Goal: Transaction & Acquisition: Subscribe to service/newsletter

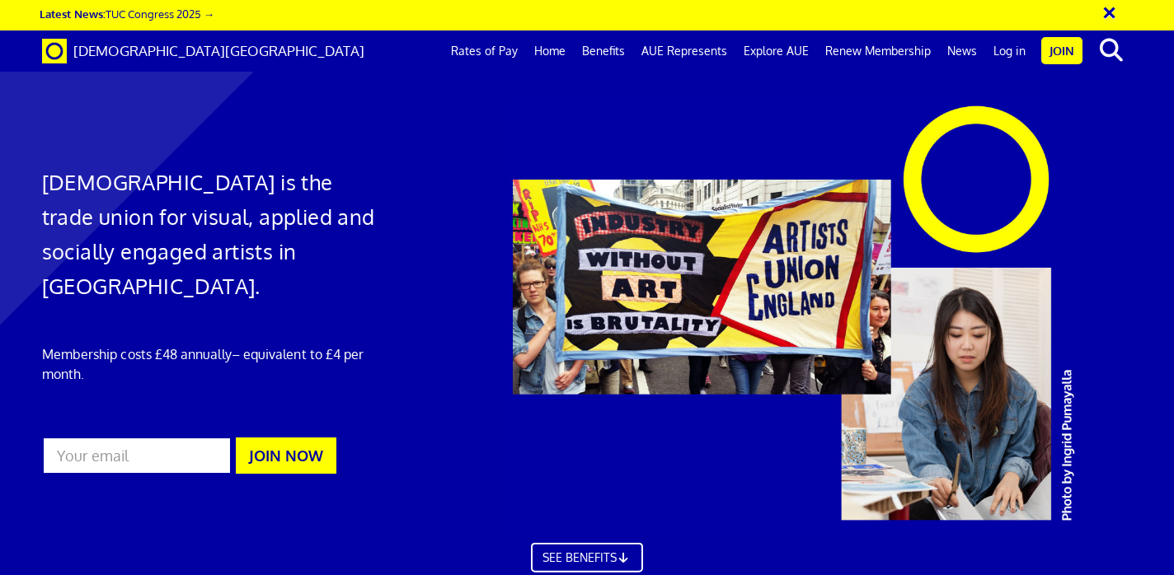
scroll to position [0, 8]
click at [608, 52] on link "Benefits" at bounding box center [603, 51] width 59 height 41
click at [153, 437] on input "email" at bounding box center [137, 456] width 190 height 38
type input "[EMAIL_ADDRESS][DOMAIN_NAME]"
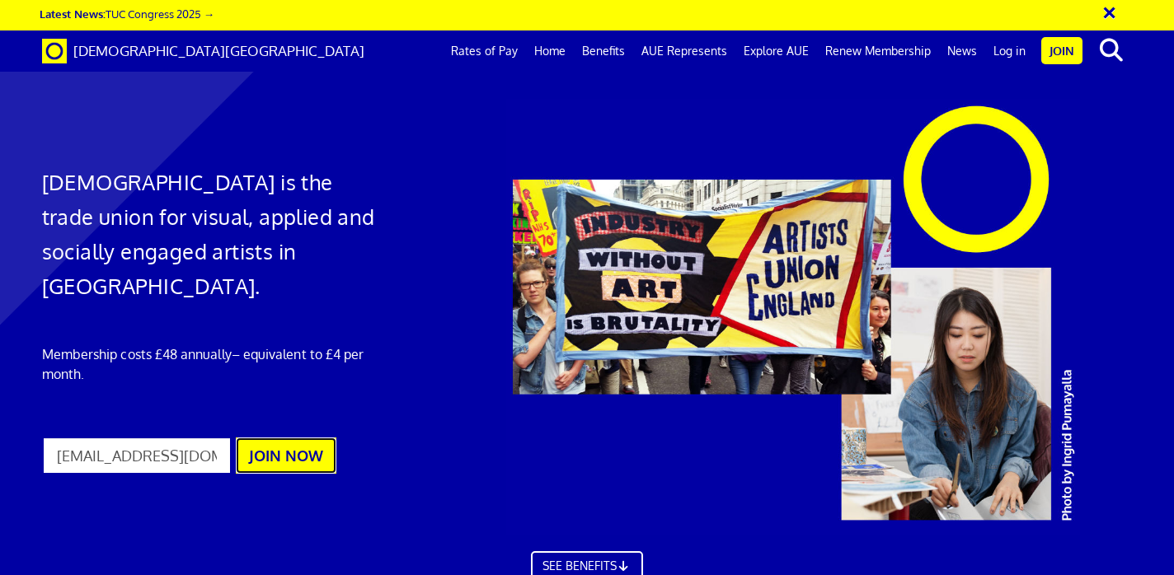
click at [285, 438] on button "JOIN NOW" at bounding box center [286, 456] width 101 height 36
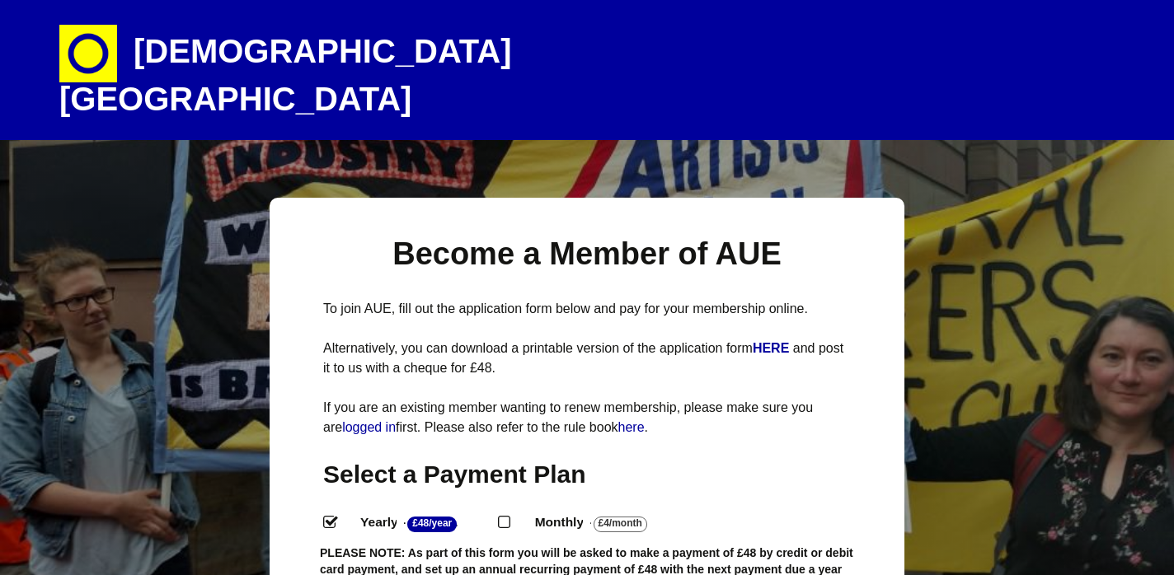
select select
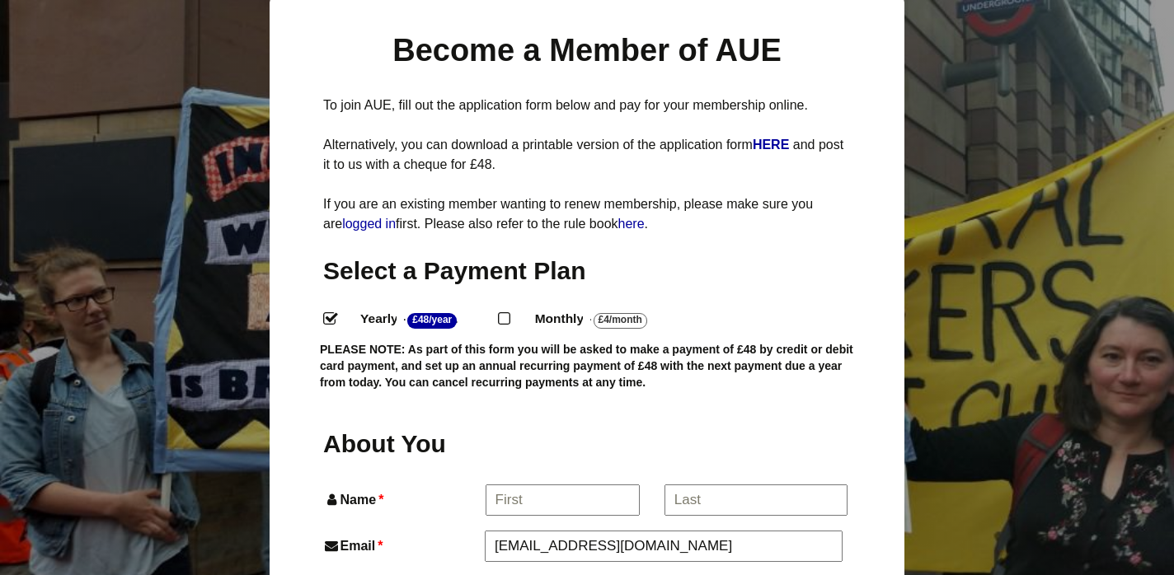
scroll to position [206, 0]
